Goal: Answer question/provide support: Answer question/provide support

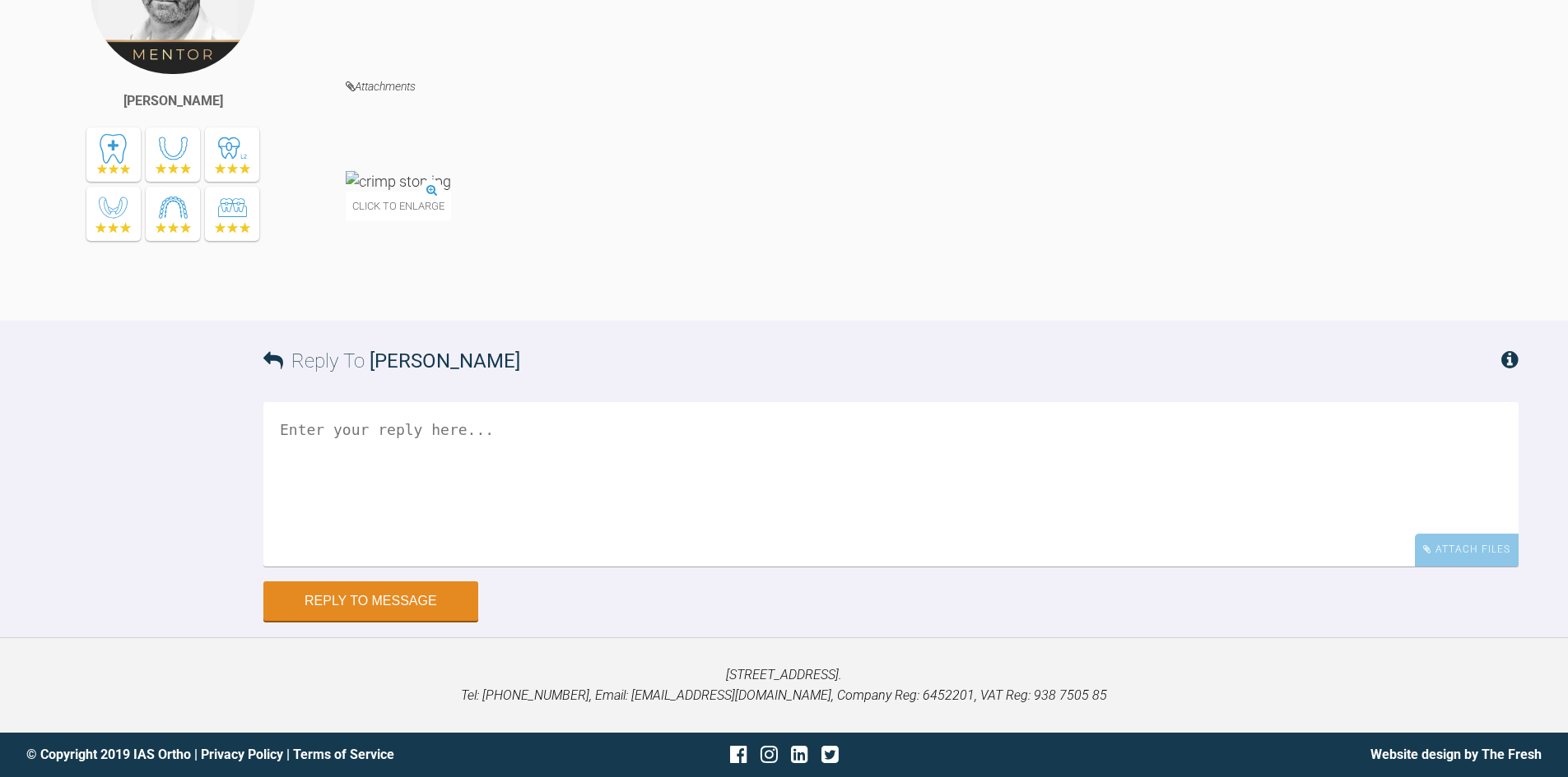
scroll to position [10722, 0]
click at [1444, 543] on div "Attach Files" at bounding box center [1466, 549] width 103 height 32
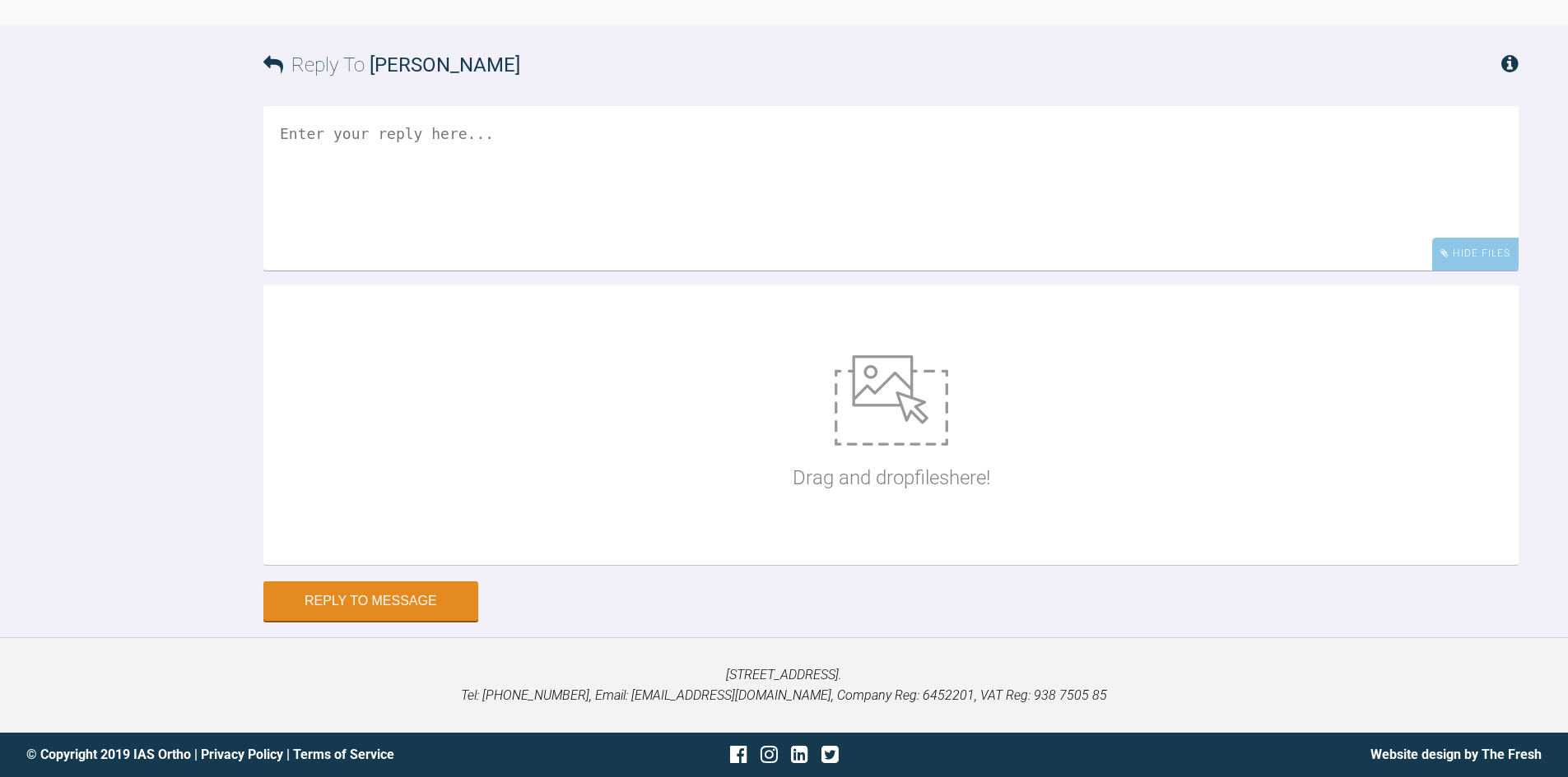
scroll to position [11018, 0]
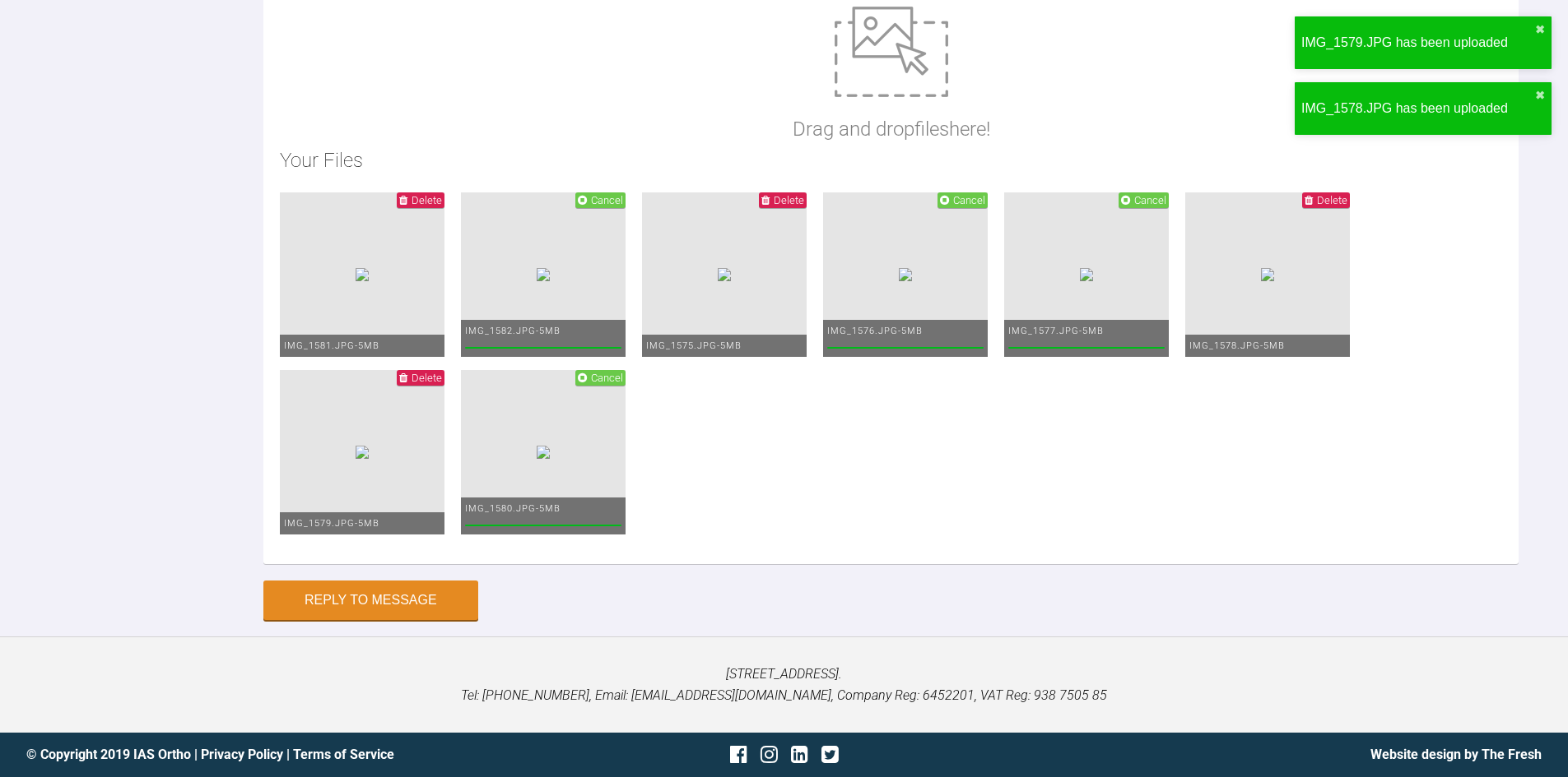
drag, startPoint x: 302, startPoint y: 180, endPoint x: 383, endPoint y: 188, distance: 81.4
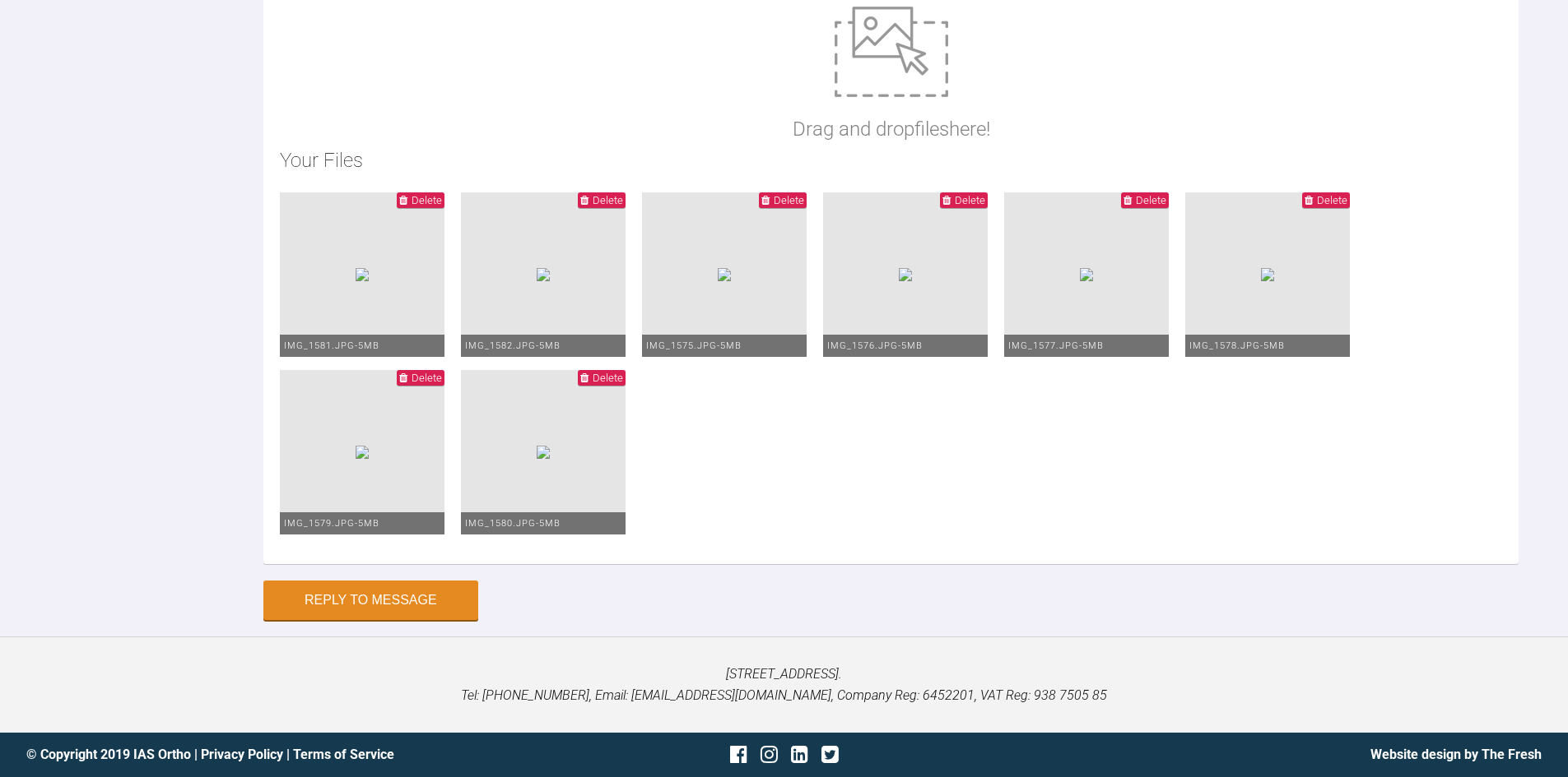
scroll to position [11313, 0]
type textarea "Hi Ross, This is Levente today. I have the crimp stops but havent placed them -…"
click at [398, 603] on button "Reply to Message" at bounding box center [371, 602] width 215 height 40
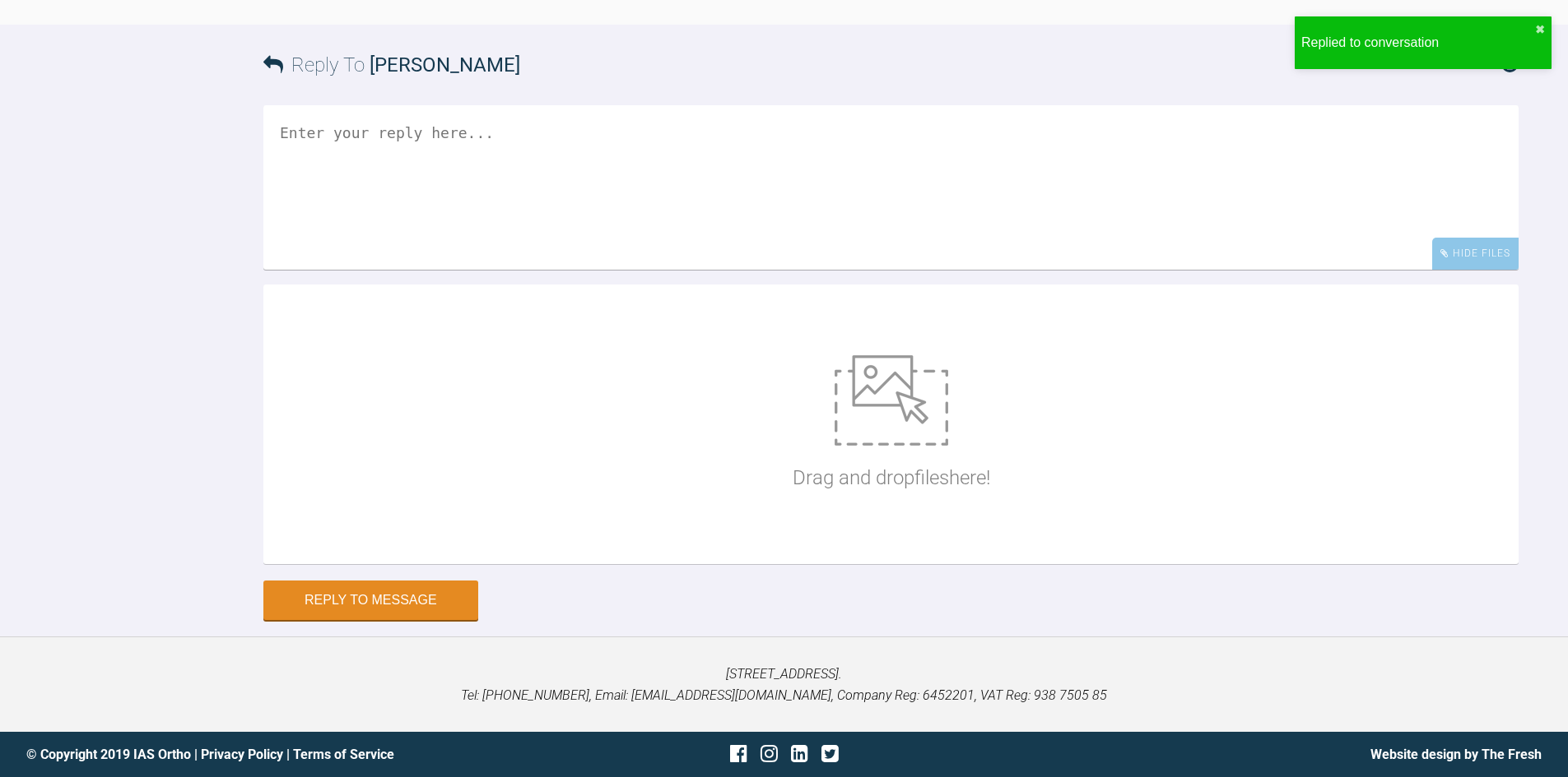
scroll to position [11299, 0]
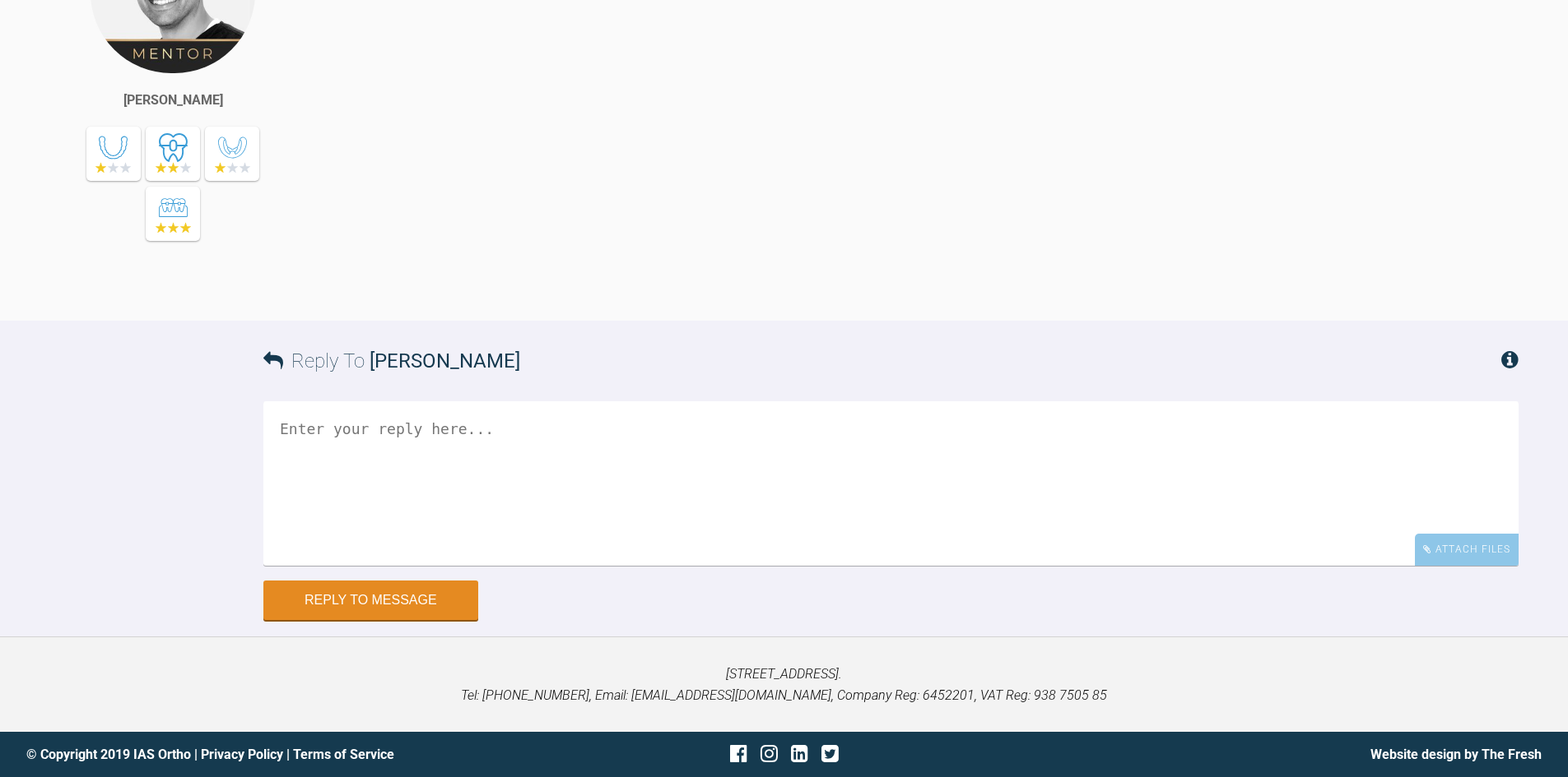
scroll to position [15750, 0]
click at [1498, 544] on div "Attach Files" at bounding box center [1466, 549] width 103 height 32
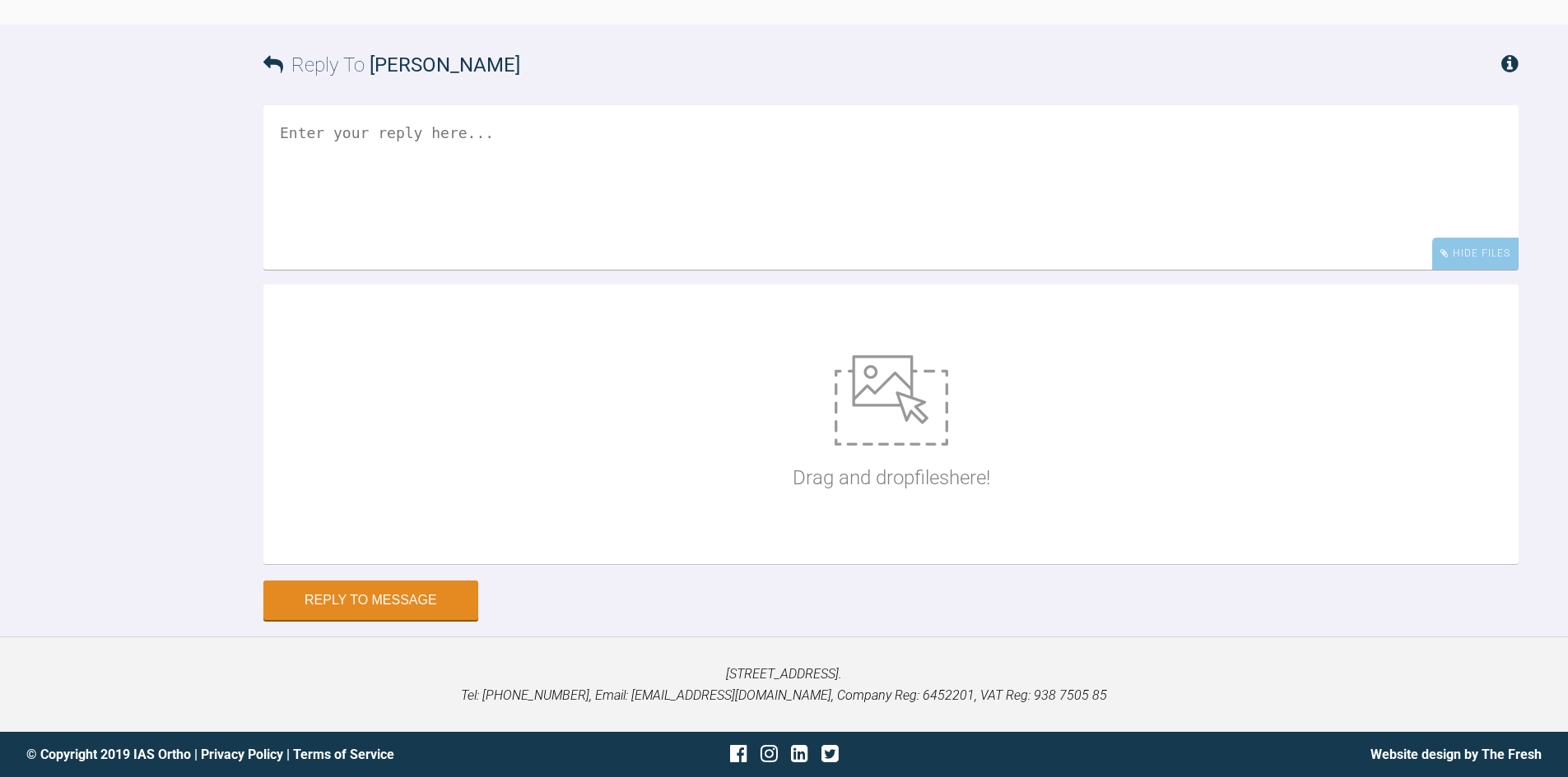
scroll to position [16046, 0]
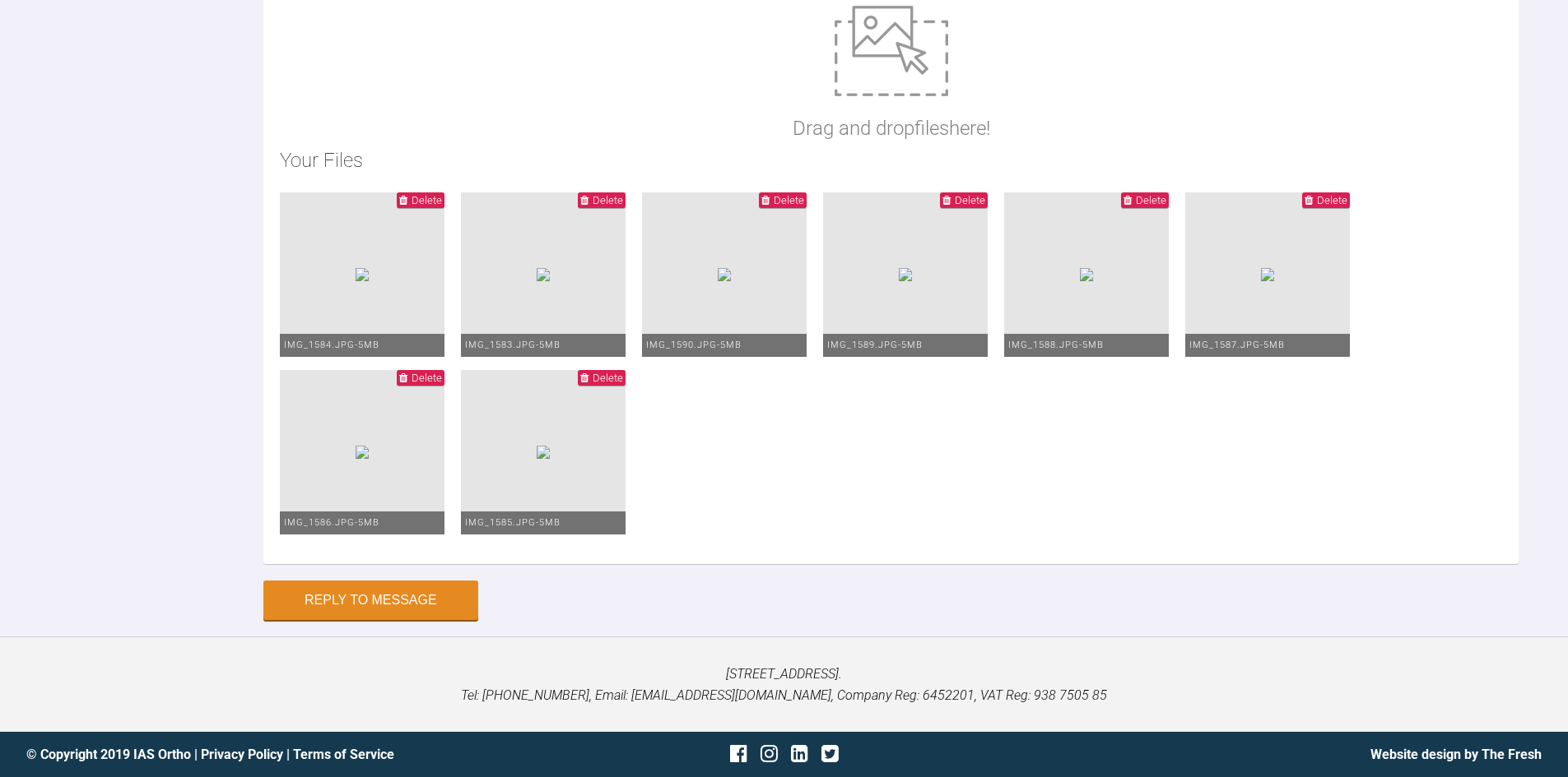
type textarea "Hi Zaid, I think the UL2 is ok, it is difficult to tell. A small space has open…"
click at [331, 607] on button "Reply to Message" at bounding box center [371, 602] width 215 height 40
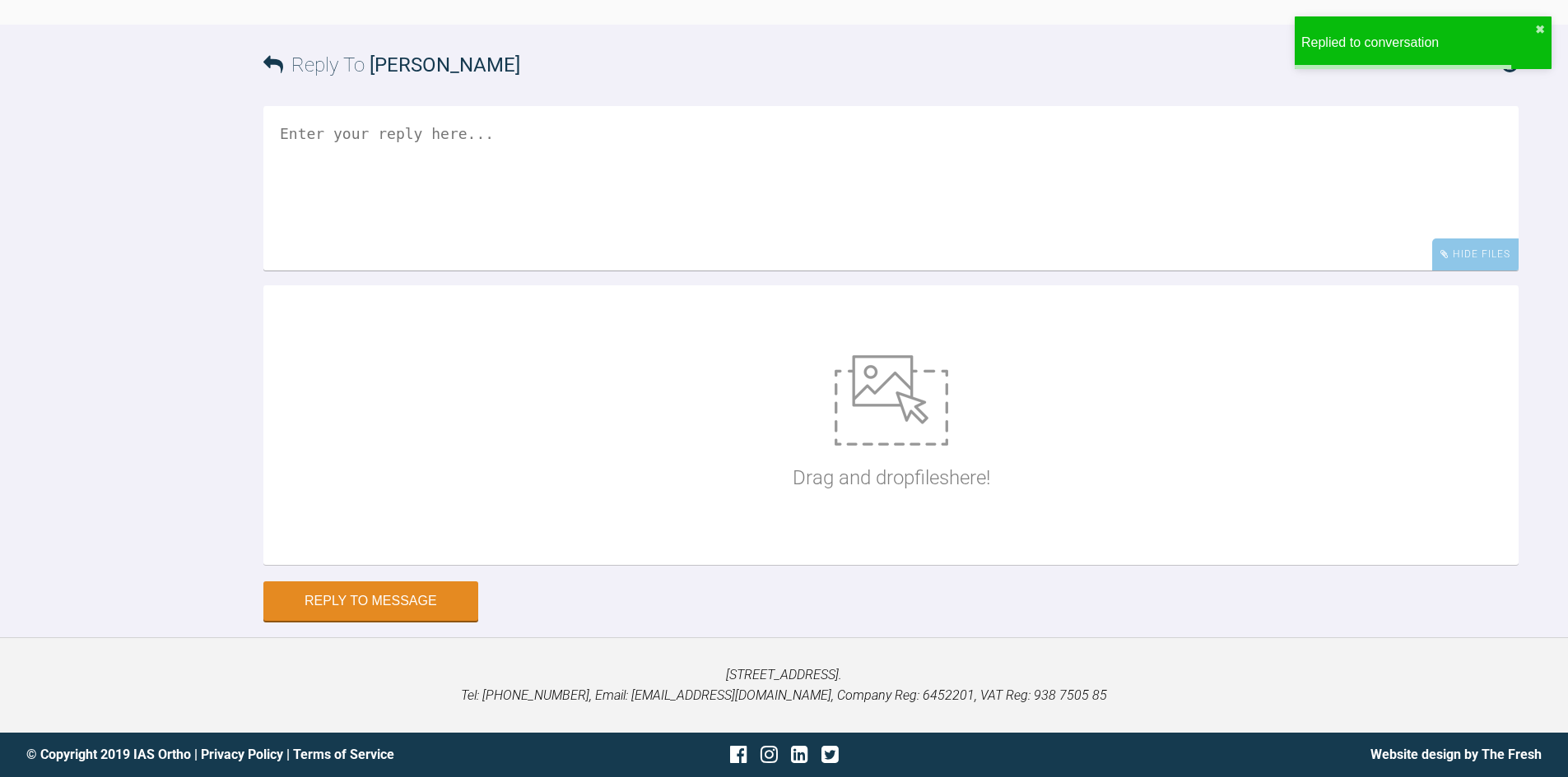
scroll to position [16327, 0]
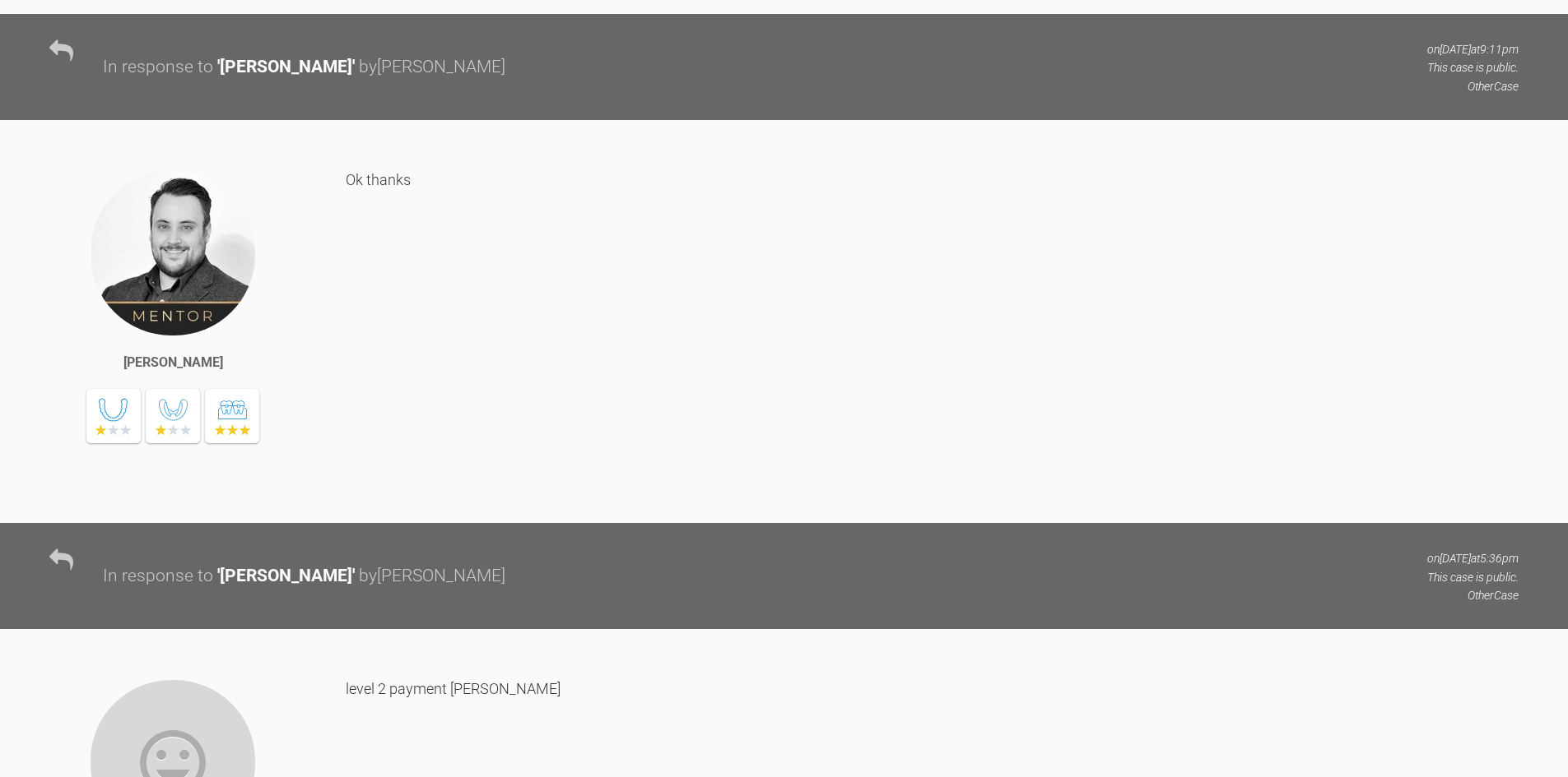
scroll to position [1502, 0]
